Goal: Transaction & Acquisition: Purchase product/service

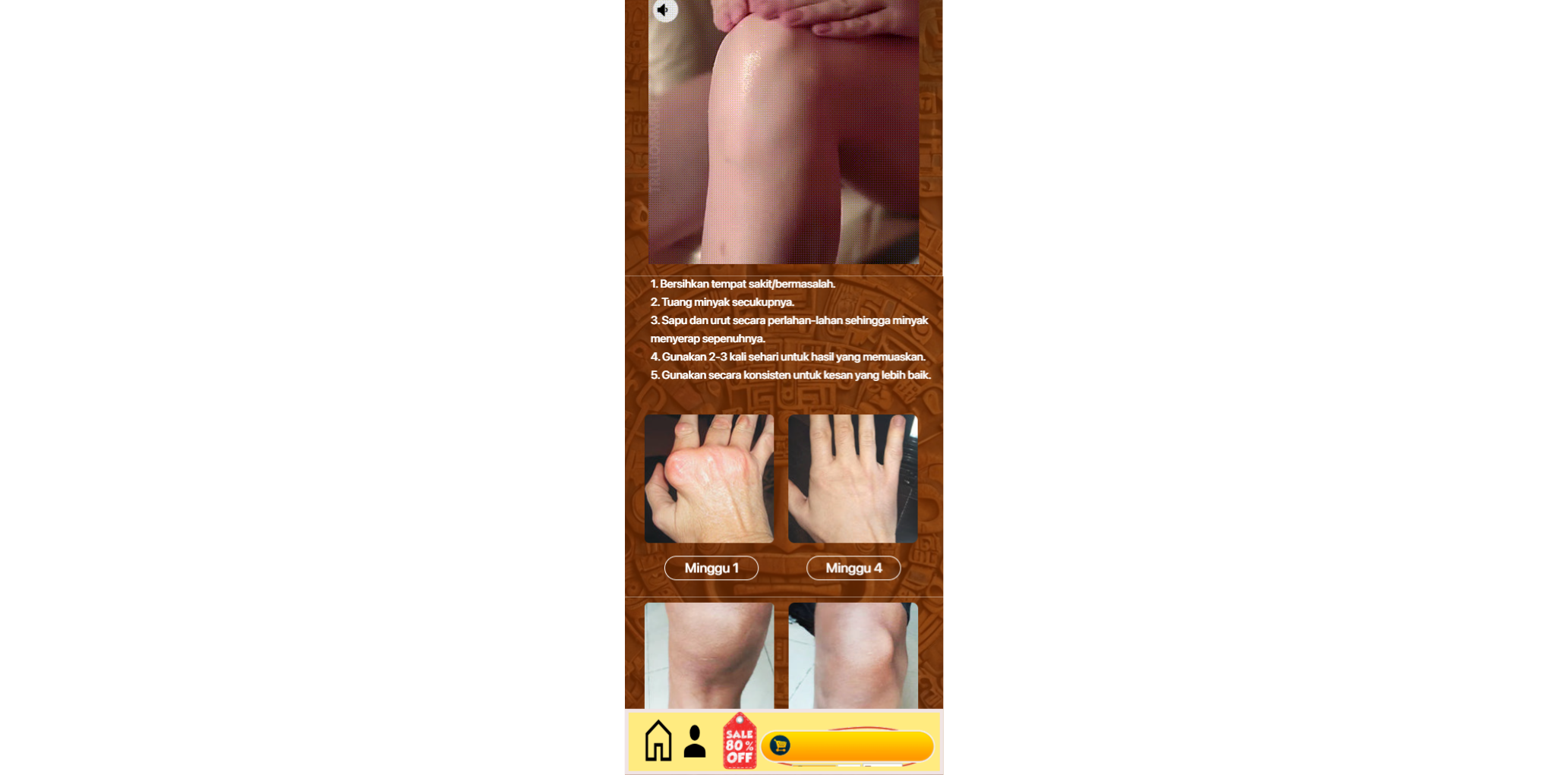
scroll to position [6586, 0]
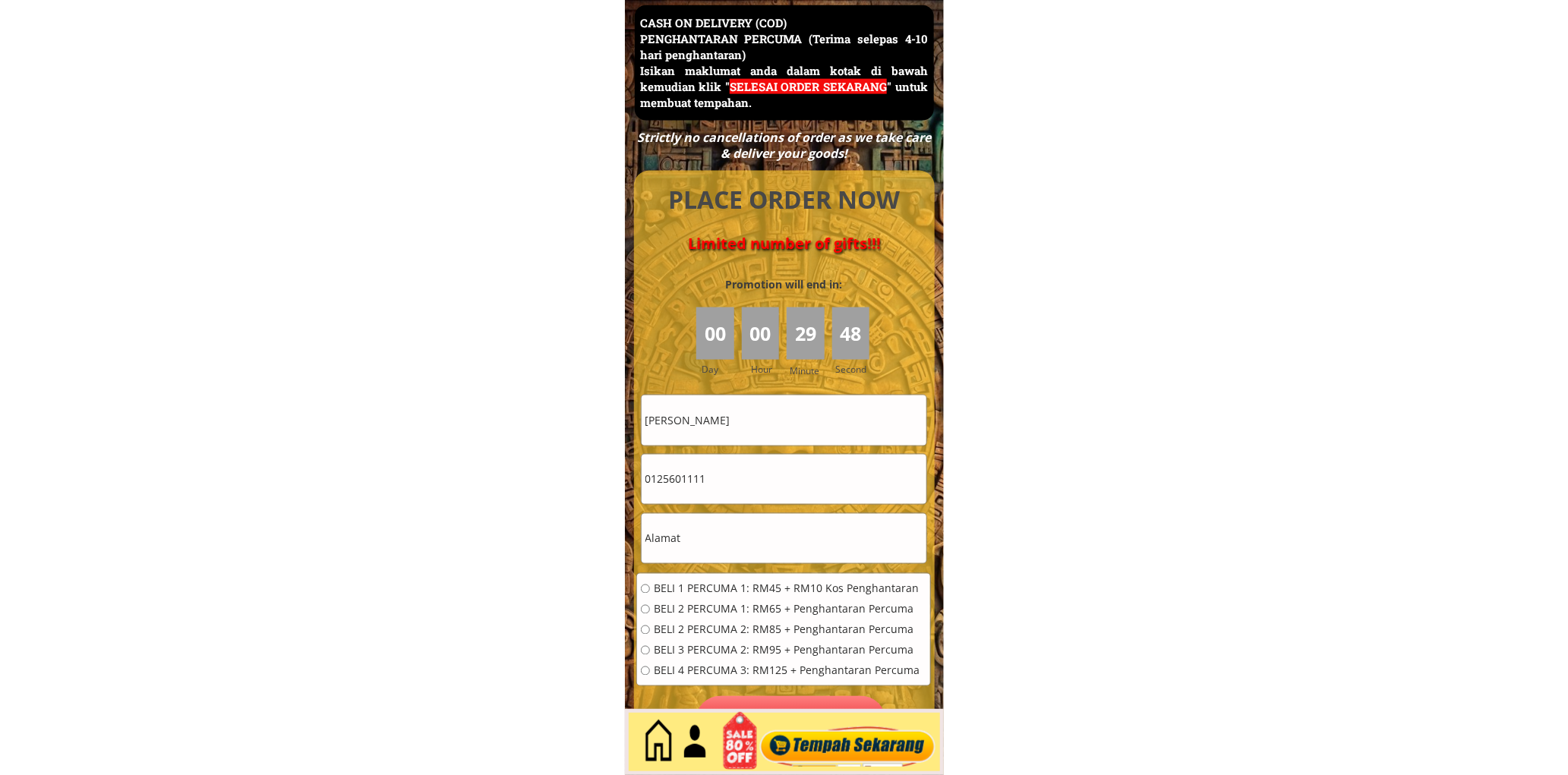
click at [767, 426] on input "[PERSON_NAME]" at bounding box center [784, 420] width 285 height 50
paste input "[PERSON_NAME]"
type input "[PERSON_NAME]"
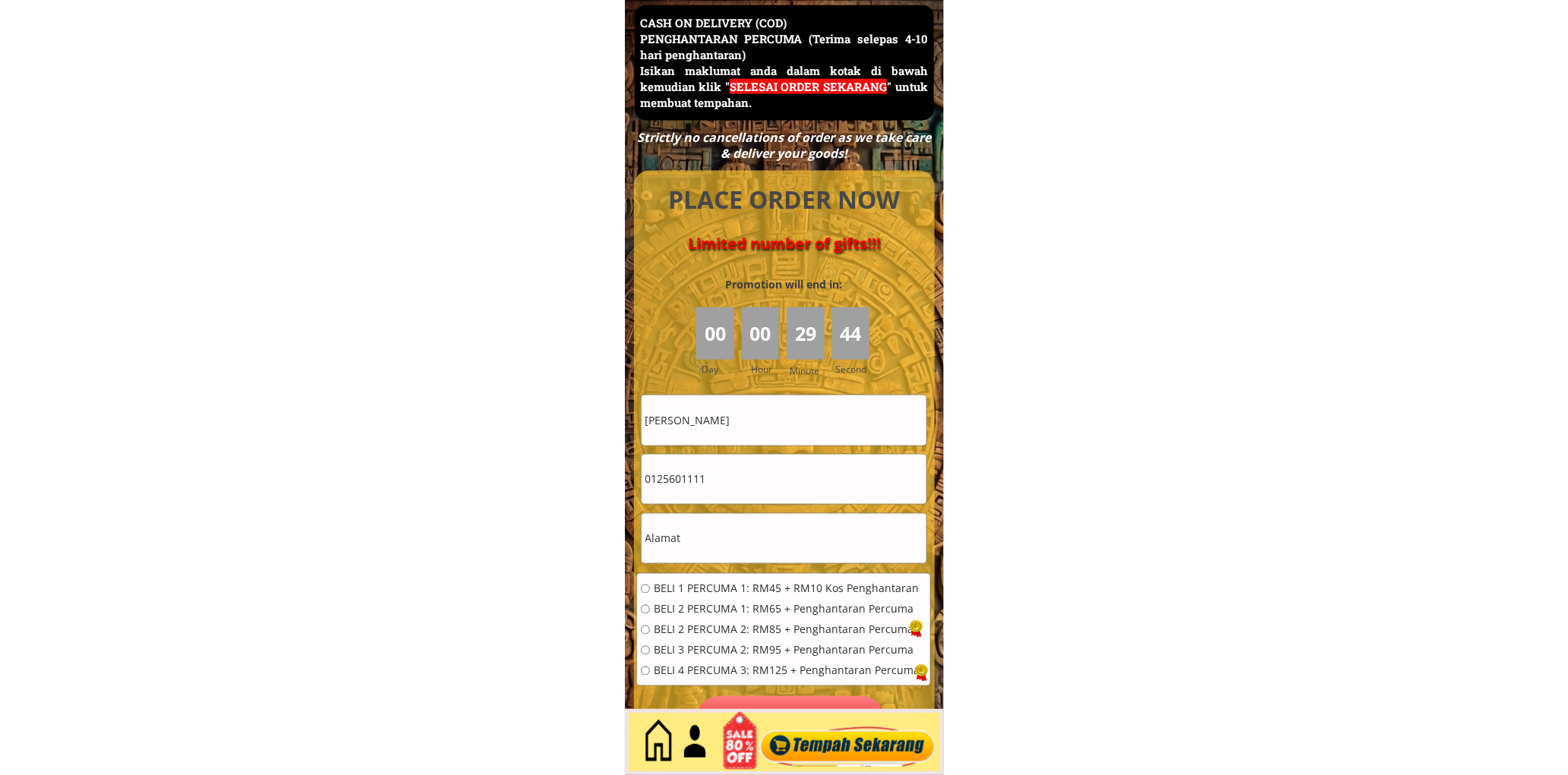
click at [733, 488] on input "0125601111" at bounding box center [784, 479] width 285 height 50
paste input "72048537"
type input "0172048537"
click at [755, 540] on input "text" at bounding box center [784, 538] width 285 height 50
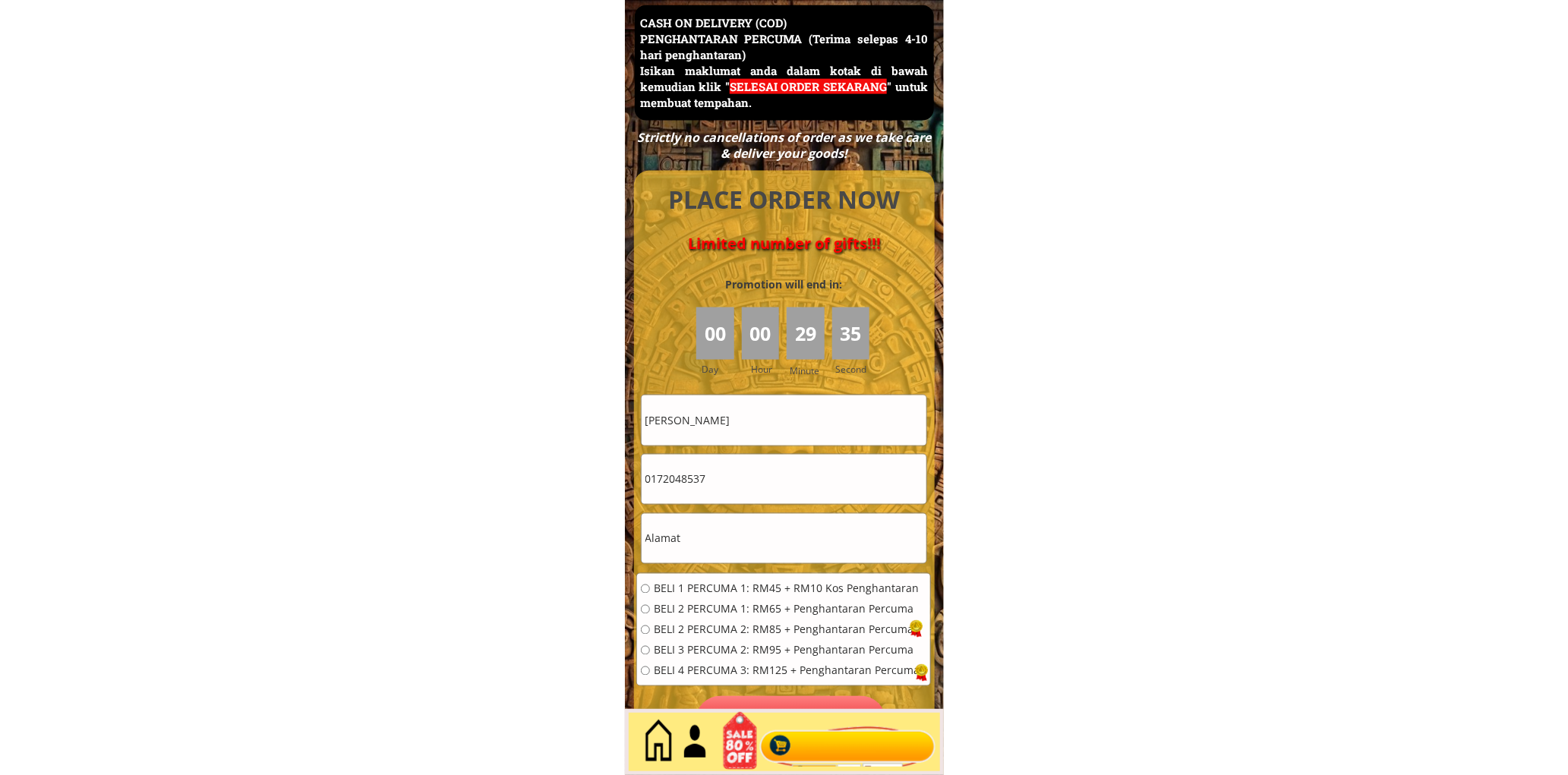
paste input "[GEOGRAPHIC_DATA], 14, [GEOGRAPHIC_DATA]"
type input "[GEOGRAPHIC_DATA], 14, [GEOGRAPHIC_DATA]"
click at [716, 590] on span "BELI 1 PERCUMA 1: RM45 + RM10 Kos Penghantaran" at bounding box center [786, 589] width 266 height 11
radio input "true"
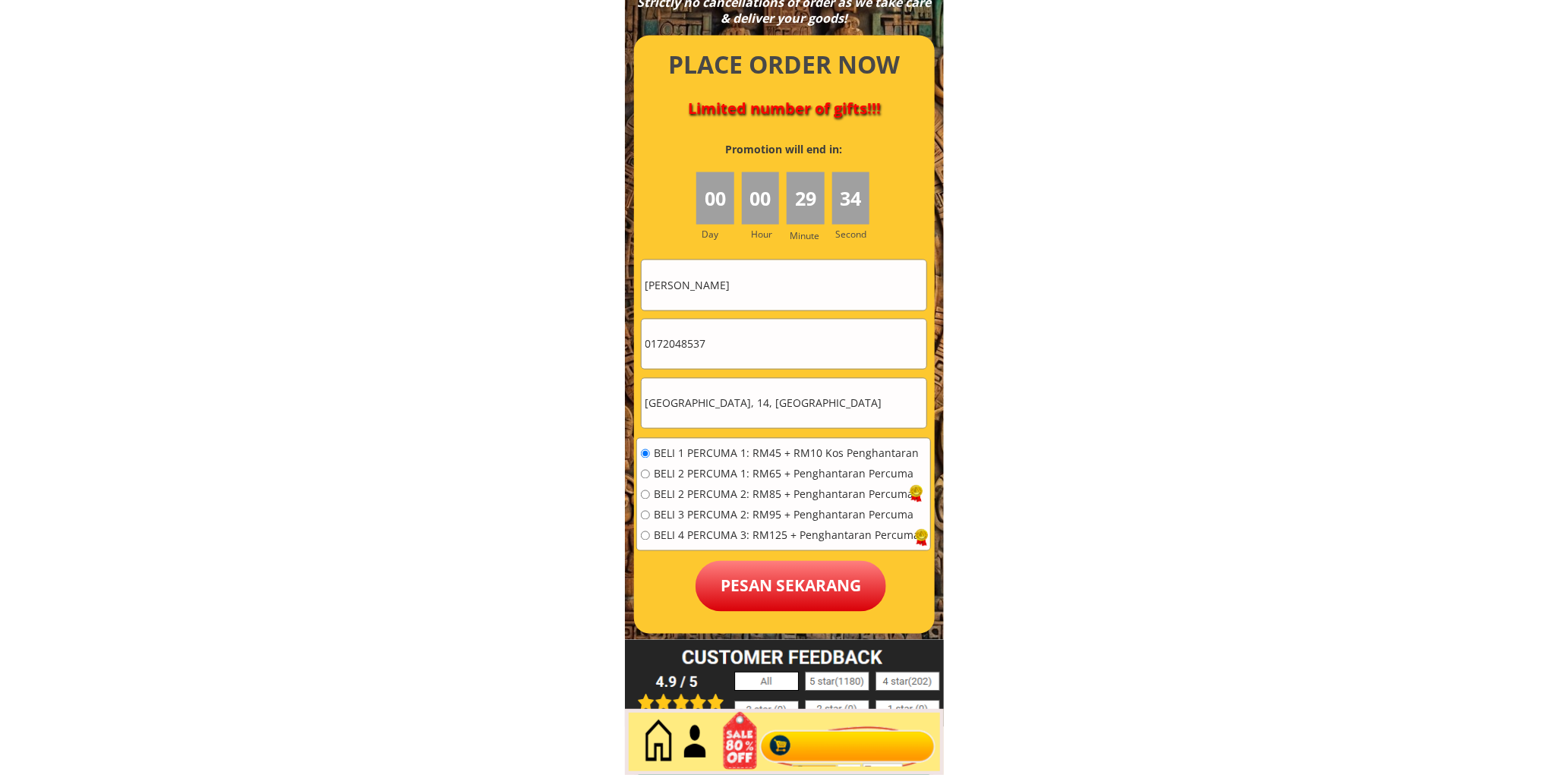
scroll to position [6727, 0]
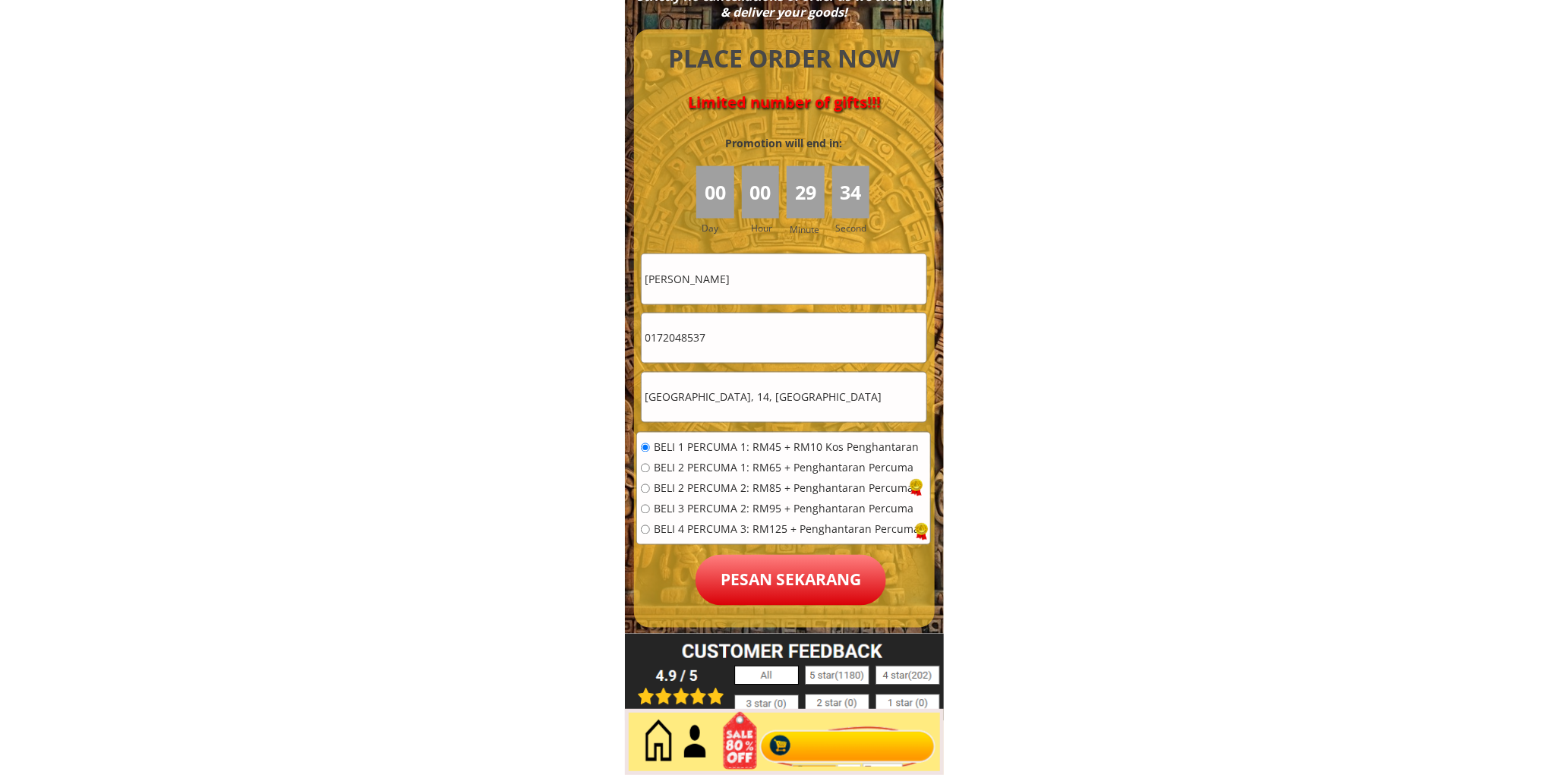
click at [784, 581] on p "Pesan sekarang" at bounding box center [790, 580] width 190 height 51
